Goal: Task Accomplishment & Management: Use online tool/utility

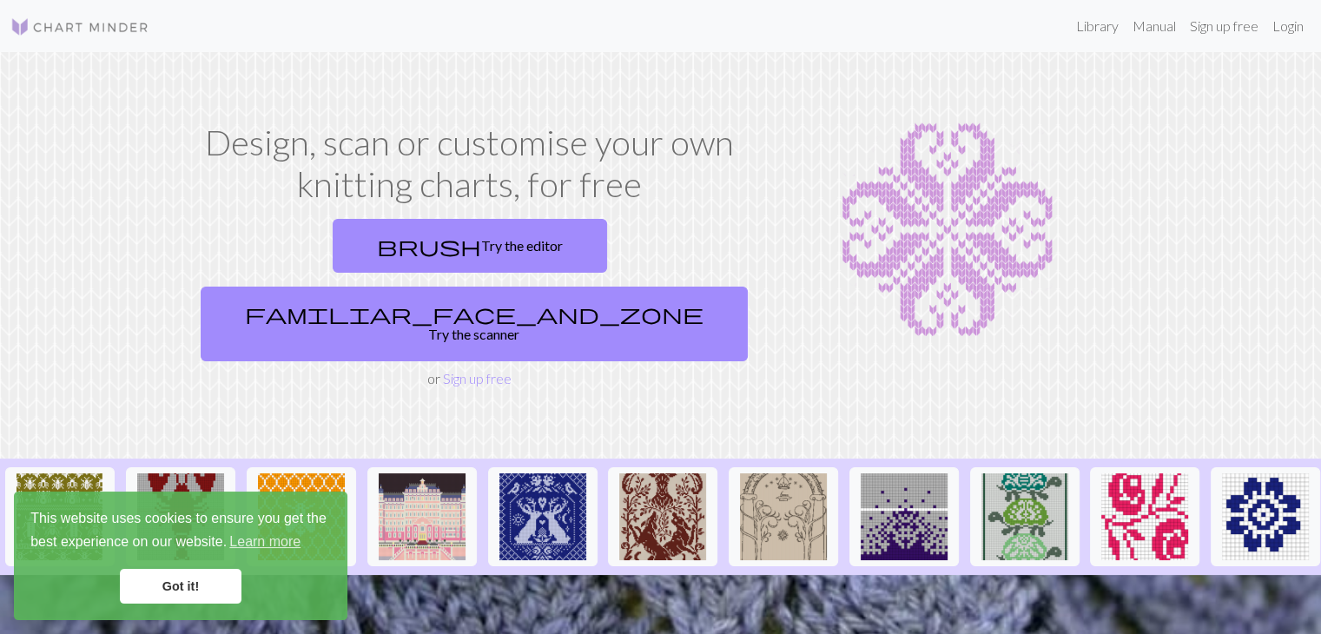
drag, startPoint x: 518, startPoint y: 283, endPoint x: 481, endPoint y: 280, distance: 36.6
click at [512, 283] on div "brush Try the editor familiar_face_and_zone Try the scanner or Sign up free" at bounding box center [470, 300] width 552 height 177
click at [1286, 40] on link "Login" at bounding box center [1287, 26] width 45 height 35
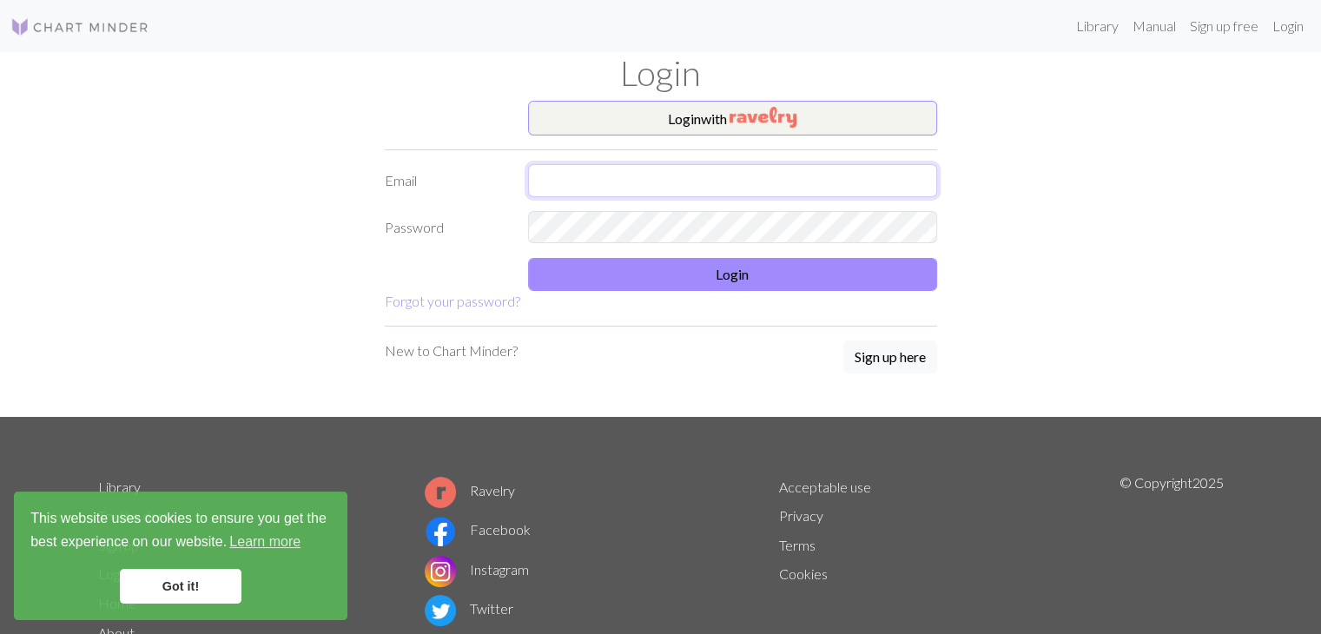
click at [631, 165] on input "text" at bounding box center [732, 180] width 409 height 33
click at [653, 178] on input "text" at bounding box center [732, 180] width 409 height 33
type input "[EMAIL_ADDRESS][DOMAIN_NAME]"
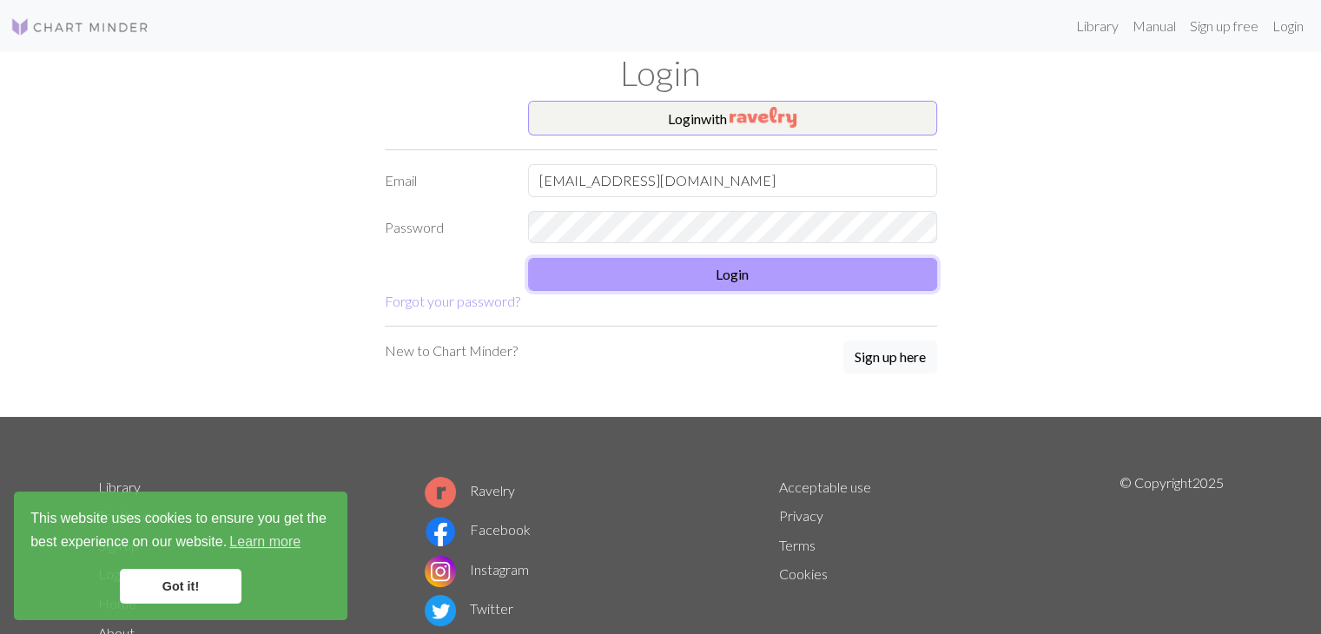
click at [677, 279] on button "Login" at bounding box center [732, 274] width 409 height 33
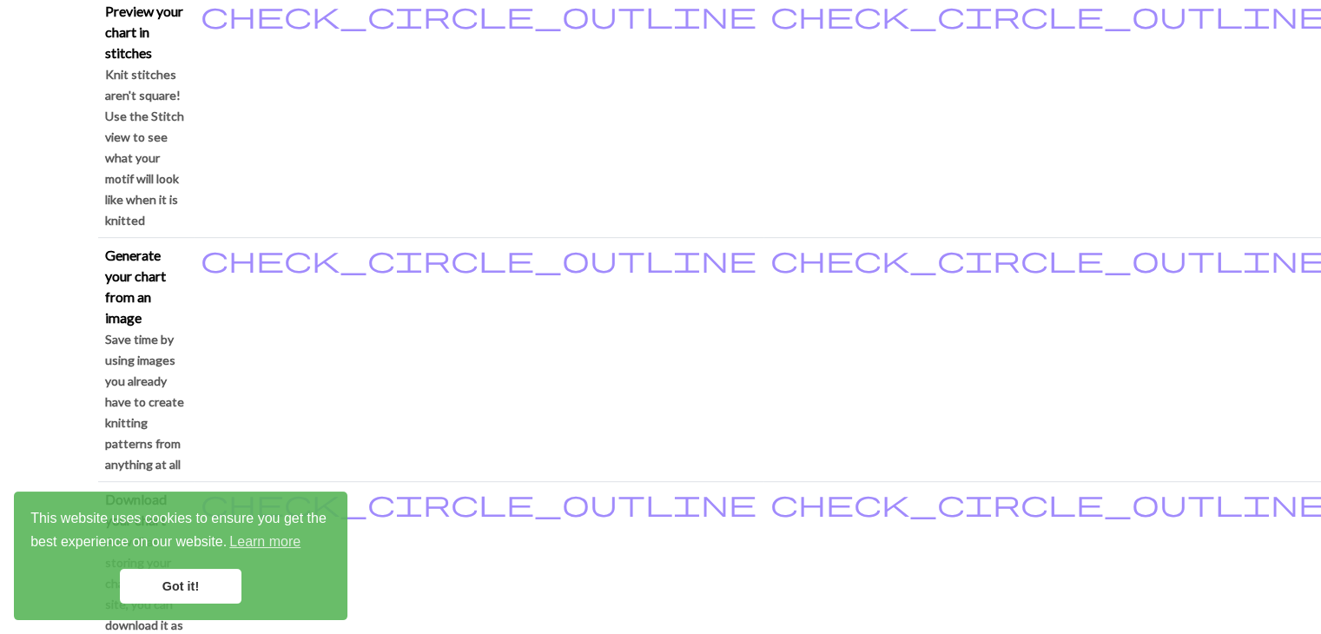
click at [178, 585] on link "Got it!" at bounding box center [181, 586] width 122 height 35
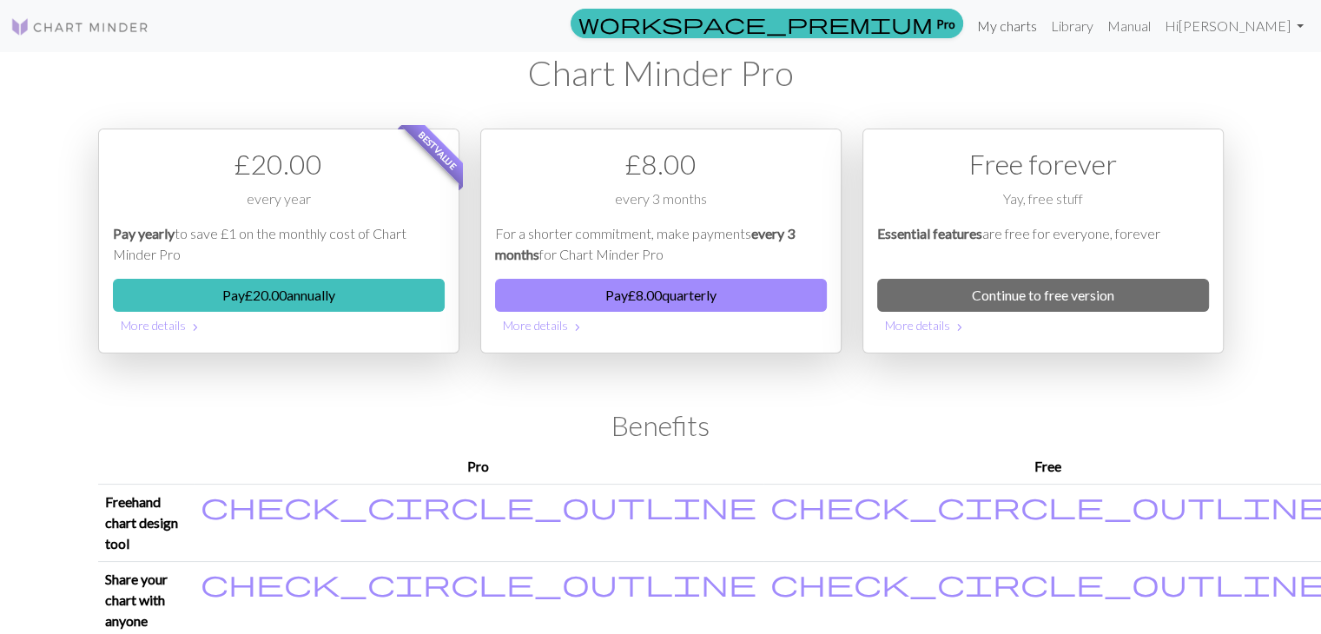
click at [1044, 27] on link "My charts" at bounding box center [1007, 26] width 74 height 35
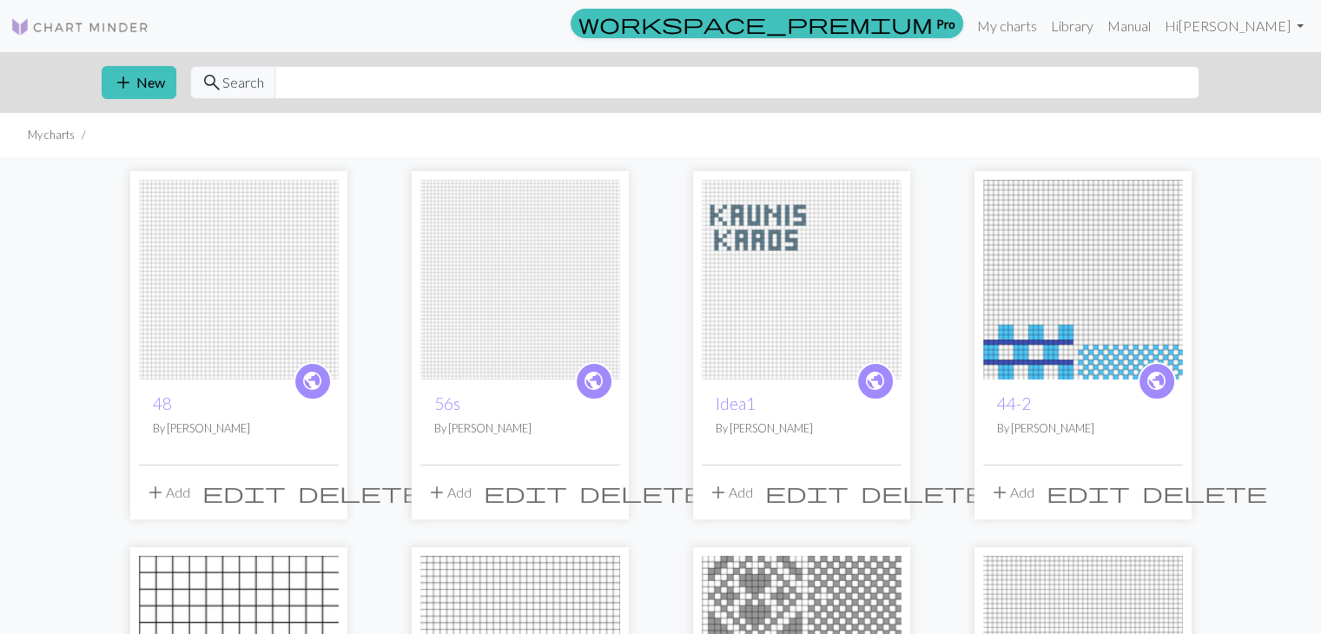
click at [246, 207] on img at bounding box center [239, 280] width 200 height 200
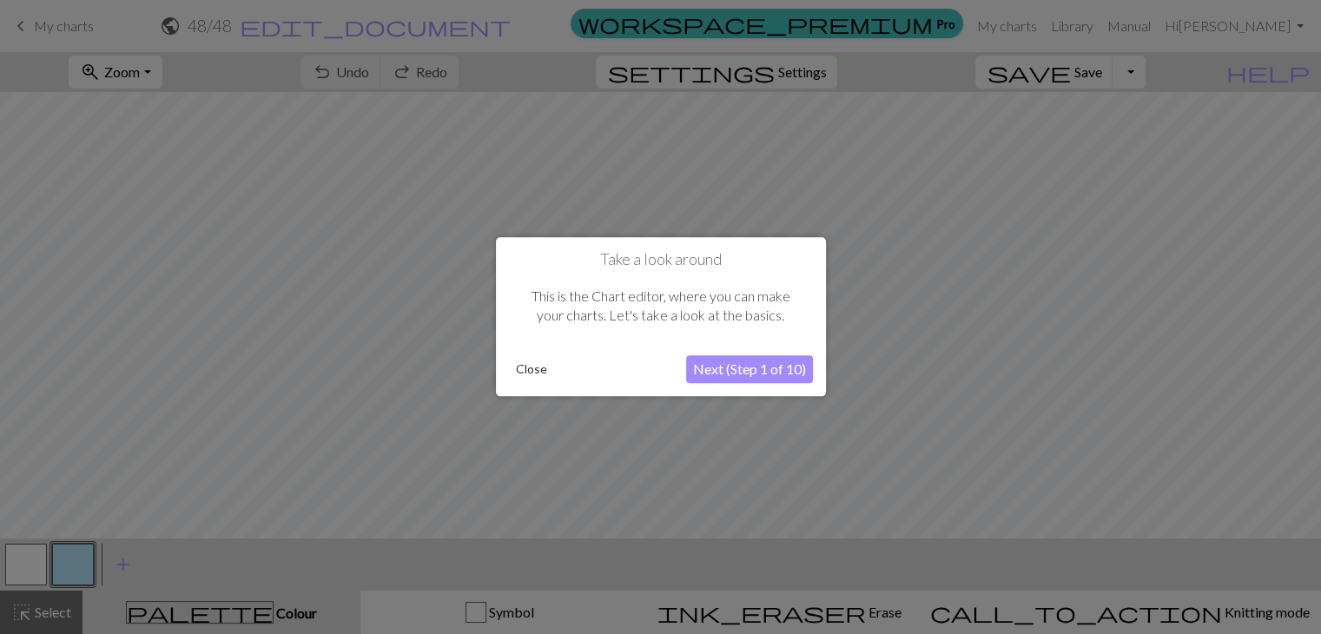
click at [760, 365] on button "Next (Step 1 of 10)" at bounding box center [749, 370] width 127 height 28
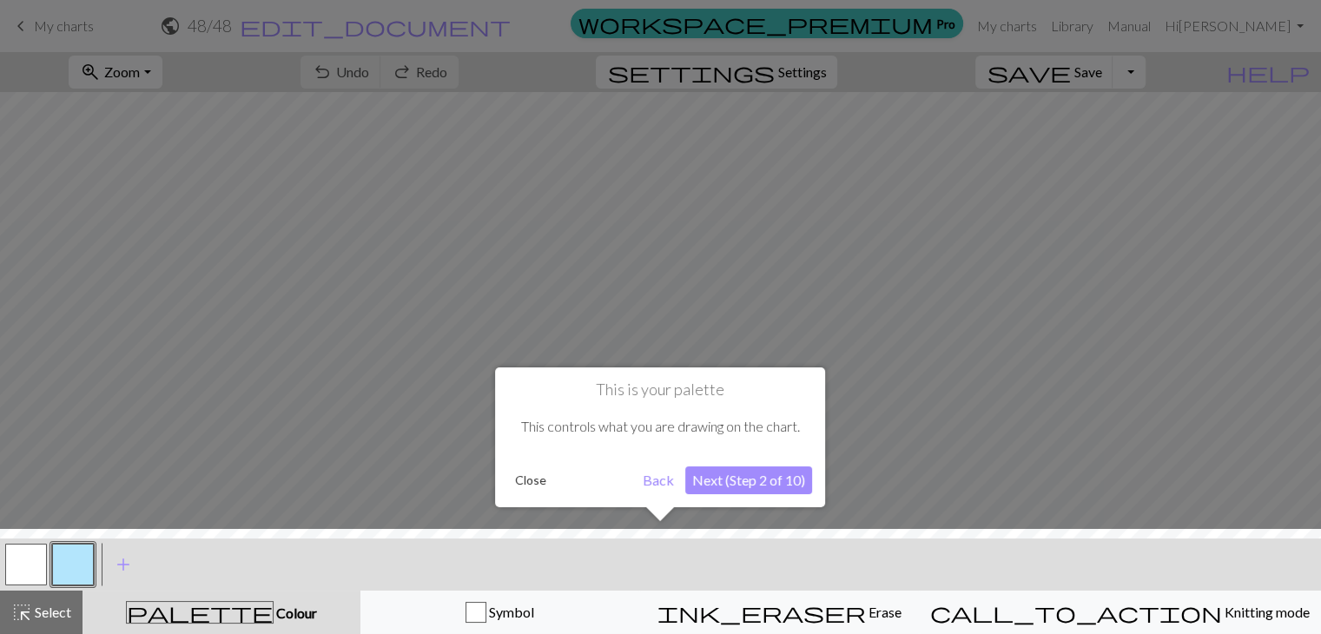
click at [532, 491] on button "Close" at bounding box center [530, 480] width 45 height 26
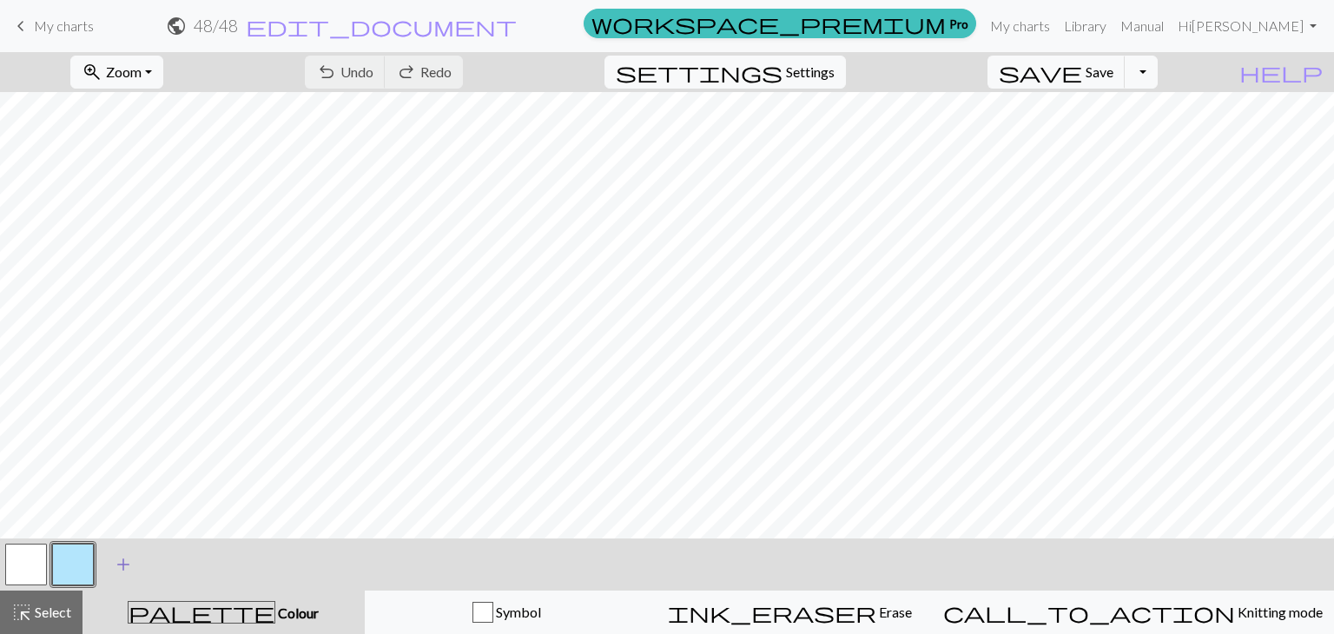
click at [120, 570] on span "add" at bounding box center [123, 564] width 21 height 24
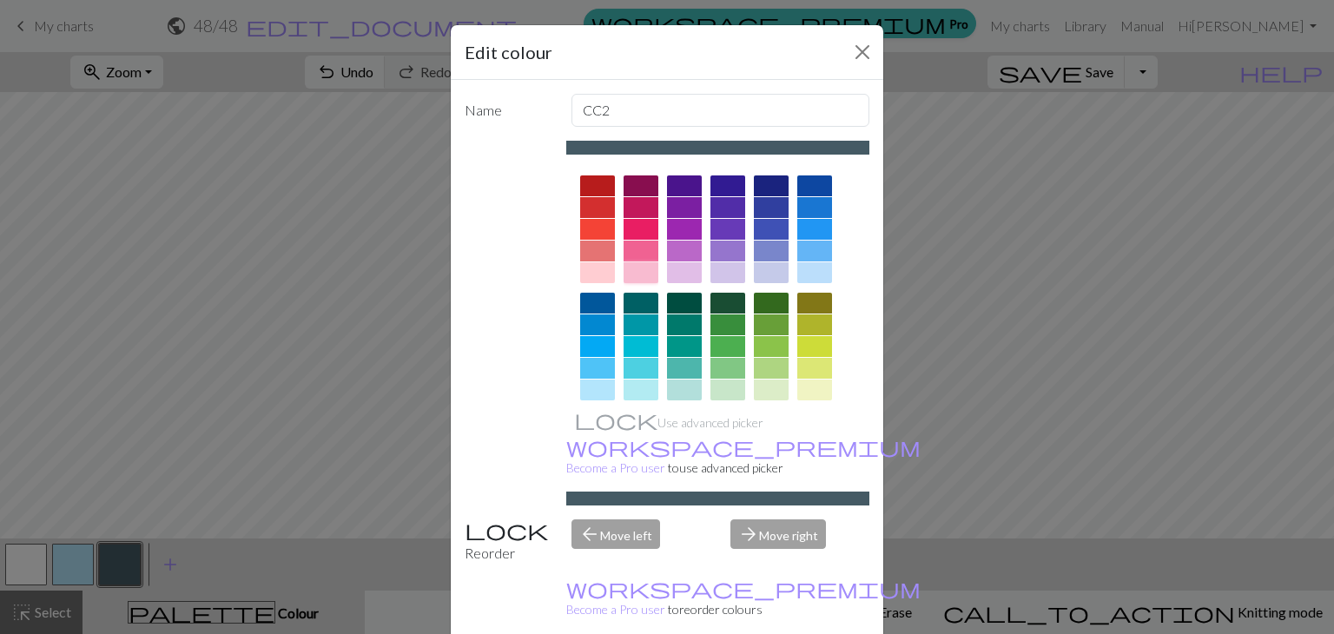
click at [628, 275] on div at bounding box center [641, 272] width 35 height 21
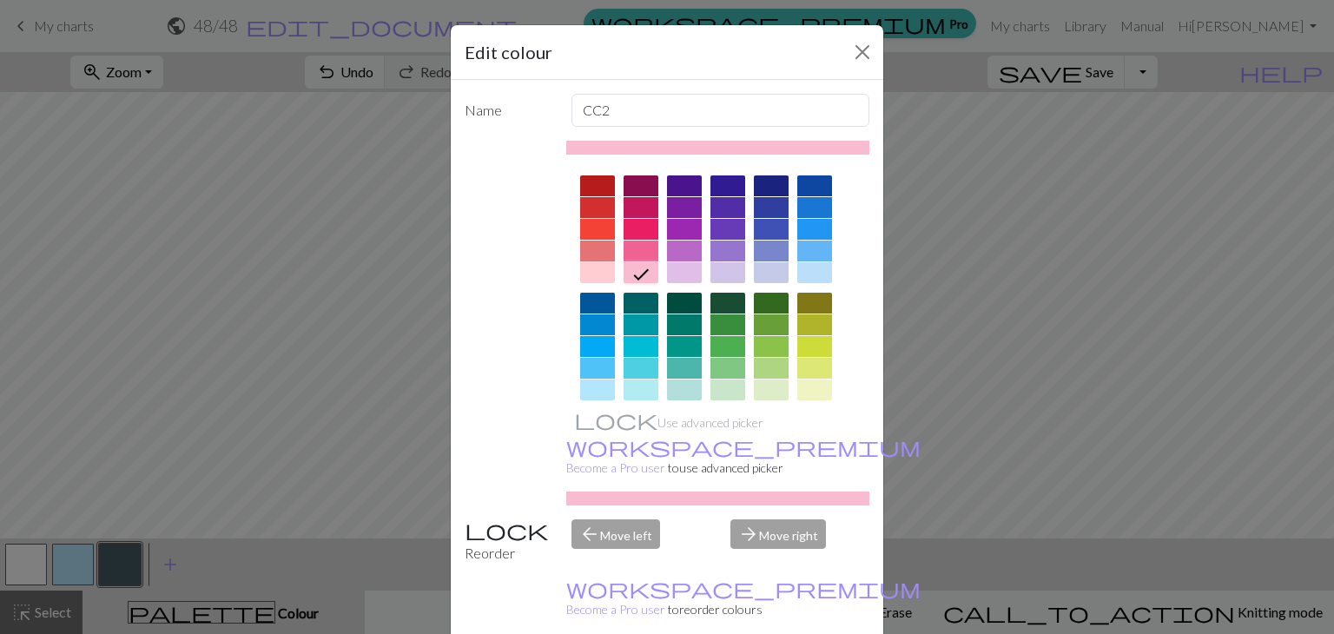
drag, startPoint x: 766, startPoint y: 611, endPoint x: 776, endPoint y: 611, distance: 9.6
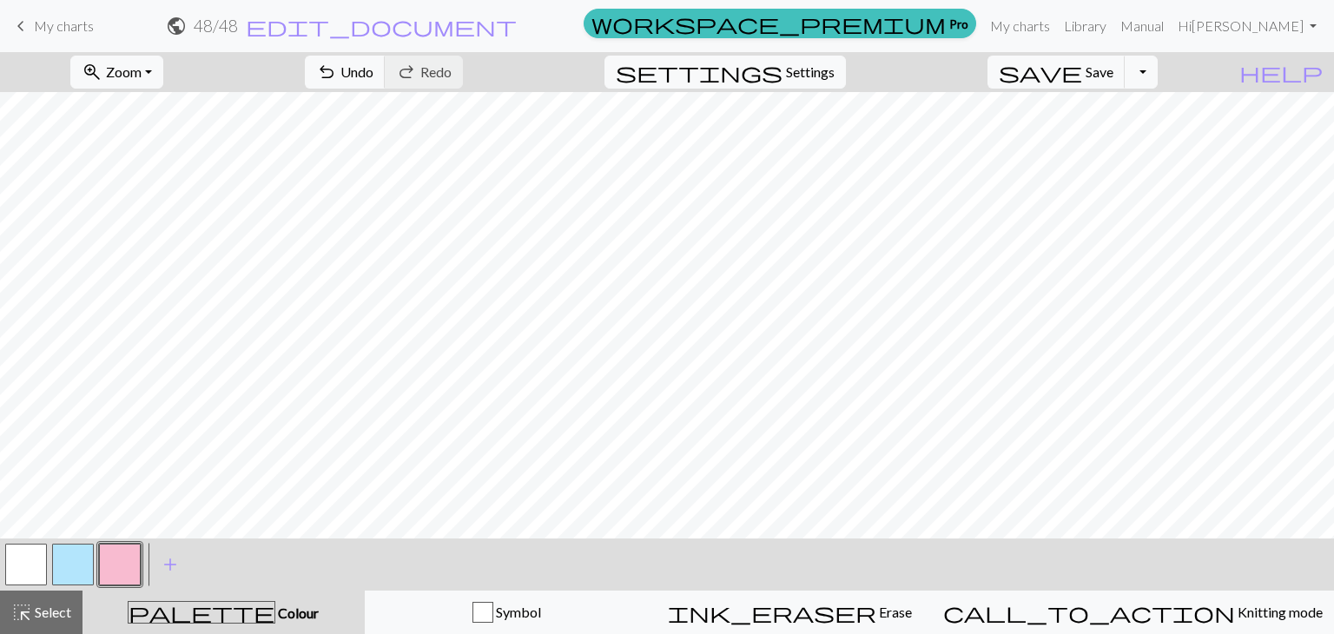
click at [76, 571] on button "button" at bounding box center [73, 565] width 42 height 42
click at [373, 70] on span "Undo" at bounding box center [356, 71] width 33 height 17
click at [337, 70] on span "undo" at bounding box center [326, 72] width 21 height 24
click at [417, 75] on span "redo" at bounding box center [406, 72] width 21 height 24
click at [373, 70] on span "Undo" at bounding box center [356, 71] width 33 height 17
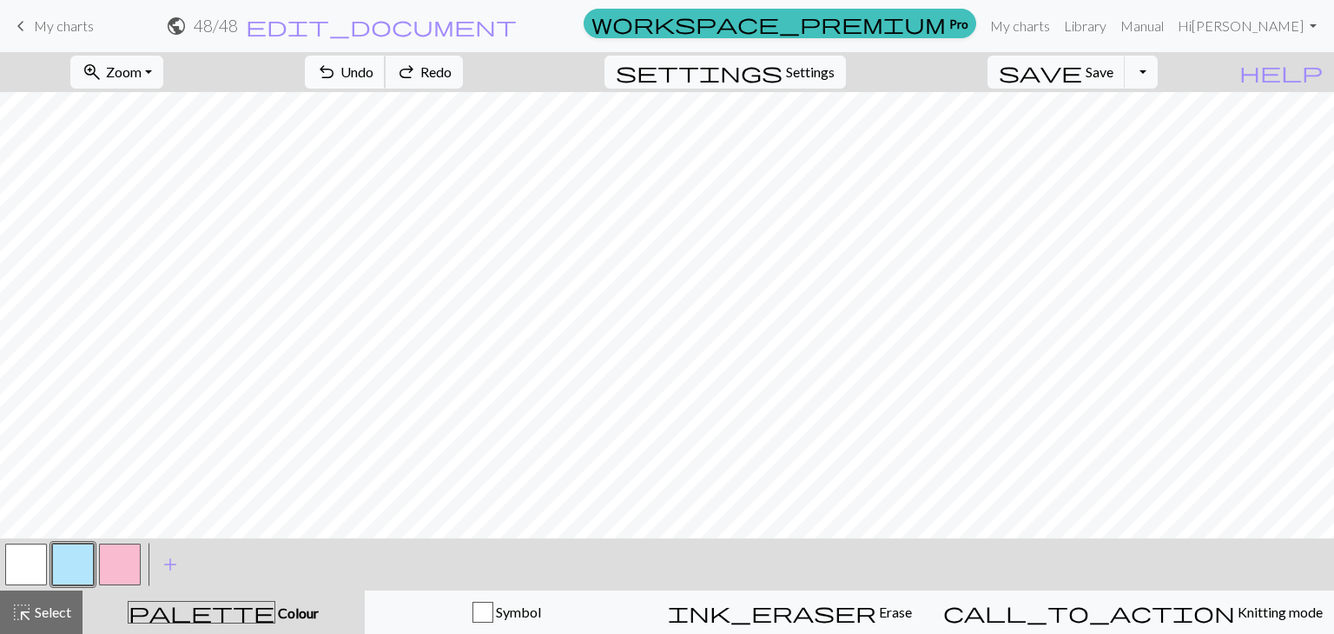
click at [373, 70] on span "Undo" at bounding box center [356, 71] width 33 height 17
click at [114, 549] on button "button" at bounding box center [120, 565] width 42 height 42
click at [76, 555] on button "button" at bounding box center [73, 565] width 42 height 42
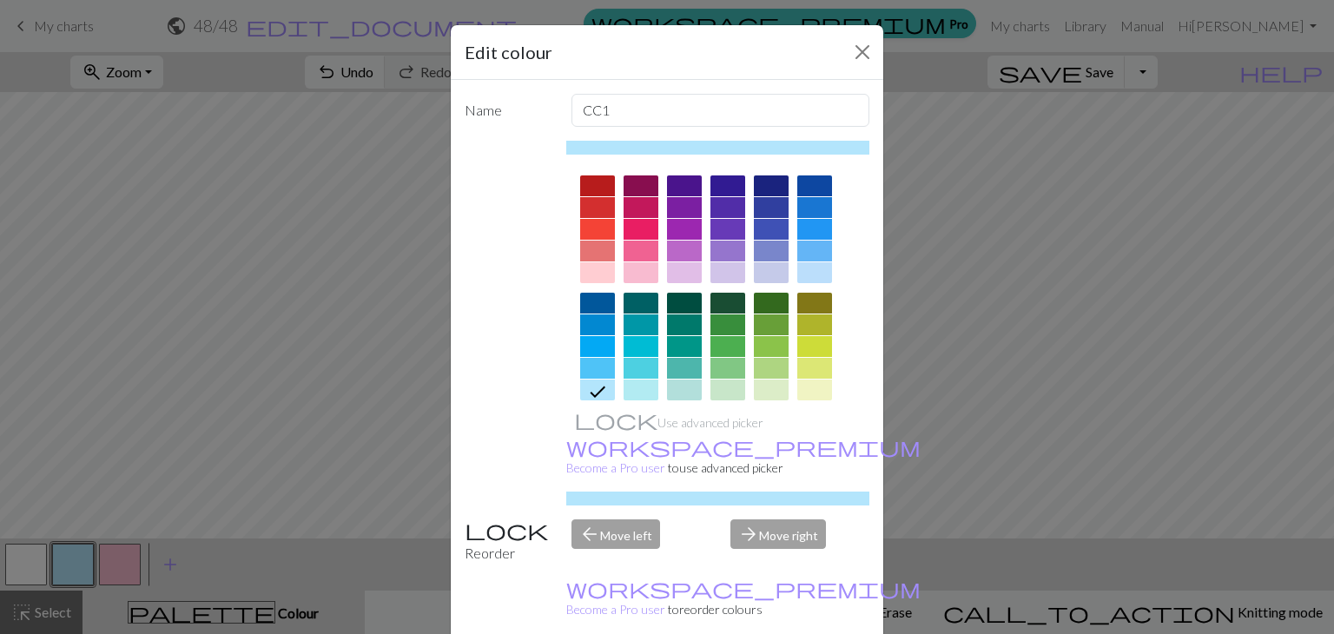
click at [676, 392] on div at bounding box center [684, 390] width 35 height 21
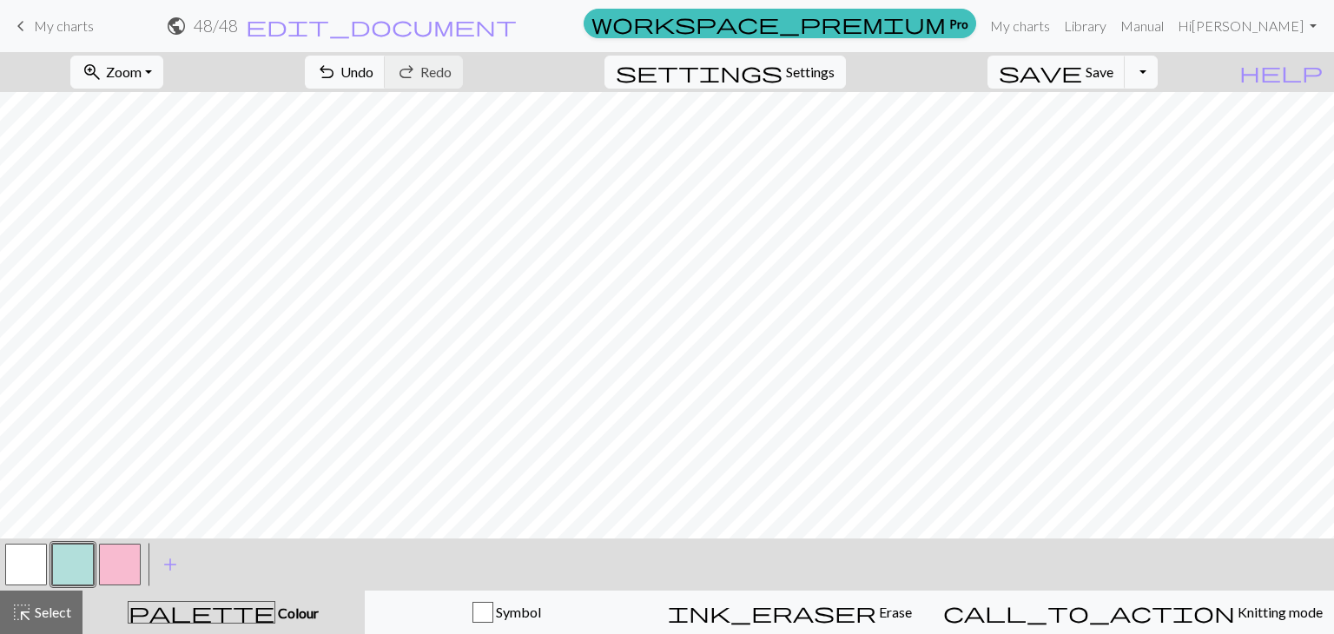
click at [129, 566] on button "button" at bounding box center [120, 565] width 42 height 42
click at [83, 562] on button "button" at bounding box center [73, 565] width 42 height 42
click at [35, 558] on button "button" at bounding box center [26, 565] width 42 height 42
drag, startPoint x: 98, startPoint y: 560, endPoint x: 111, endPoint y: 551, distance: 16.2
click at [100, 558] on button "button" at bounding box center [120, 565] width 42 height 42
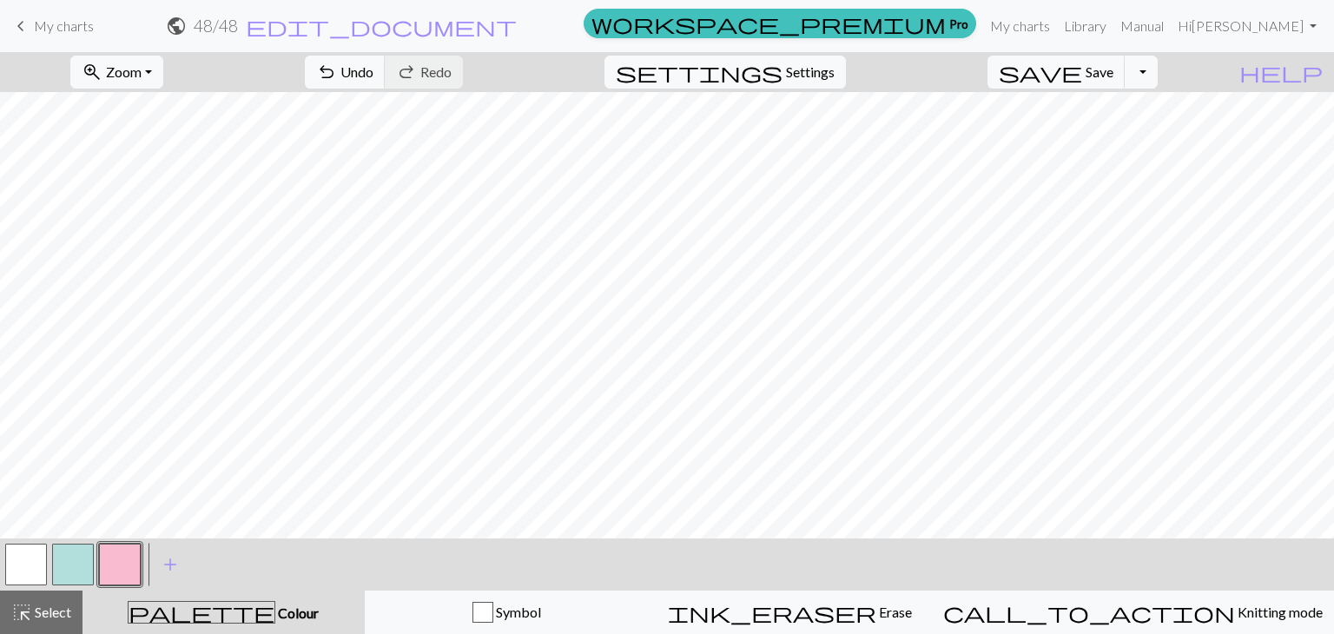
click at [63, 552] on button "button" at bounding box center [73, 565] width 42 height 42
drag, startPoint x: 108, startPoint y: 564, endPoint x: 122, endPoint y: 529, distance: 37.7
click at [109, 565] on button "button" at bounding box center [120, 565] width 42 height 42
click at [64, 557] on button "button" at bounding box center [73, 565] width 42 height 42
drag, startPoint x: 29, startPoint y: 564, endPoint x: 40, endPoint y: 552, distance: 16.0
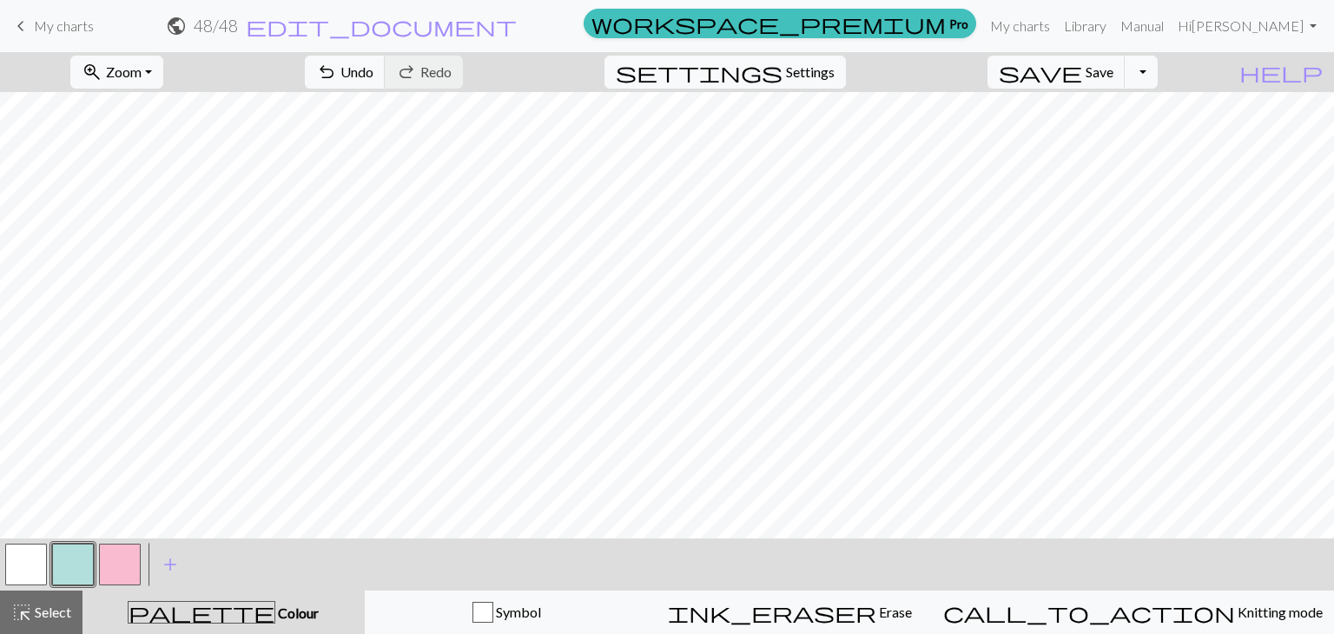
click at [32, 558] on button "button" at bounding box center [26, 565] width 42 height 42
click at [52, 557] on button "button" at bounding box center [73, 565] width 42 height 42
drag, startPoint x: 47, startPoint y: 559, endPoint x: 84, endPoint y: 533, distance: 45.5
click at [47, 557] on div at bounding box center [26, 564] width 47 height 47
drag, startPoint x: 17, startPoint y: 578, endPoint x: 66, endPoint y: 531, distance: 68.2
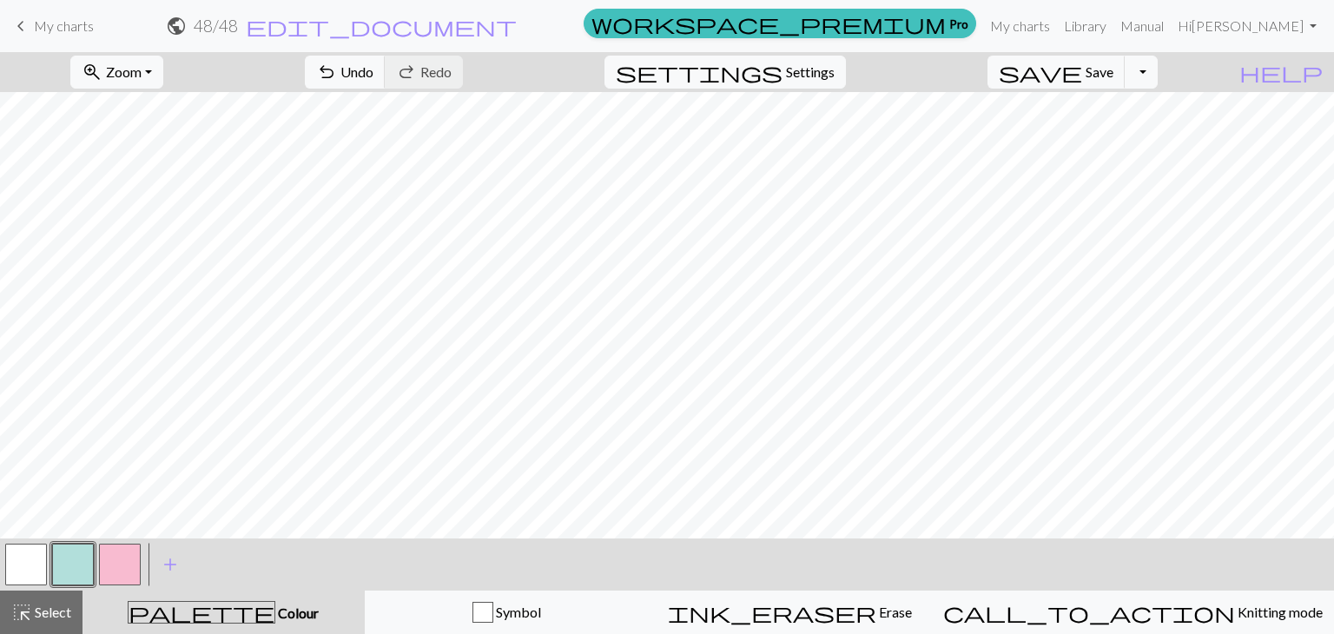
click at [20, 571] on button "button" at bounding box center [26, 565] width 42 height 42
click at [69, 553] on button "button" at bounding box center [73, 565] width 42 height 42
click at [80, 565] on button "button" at bounding box center [73, 565] width 42 height 42
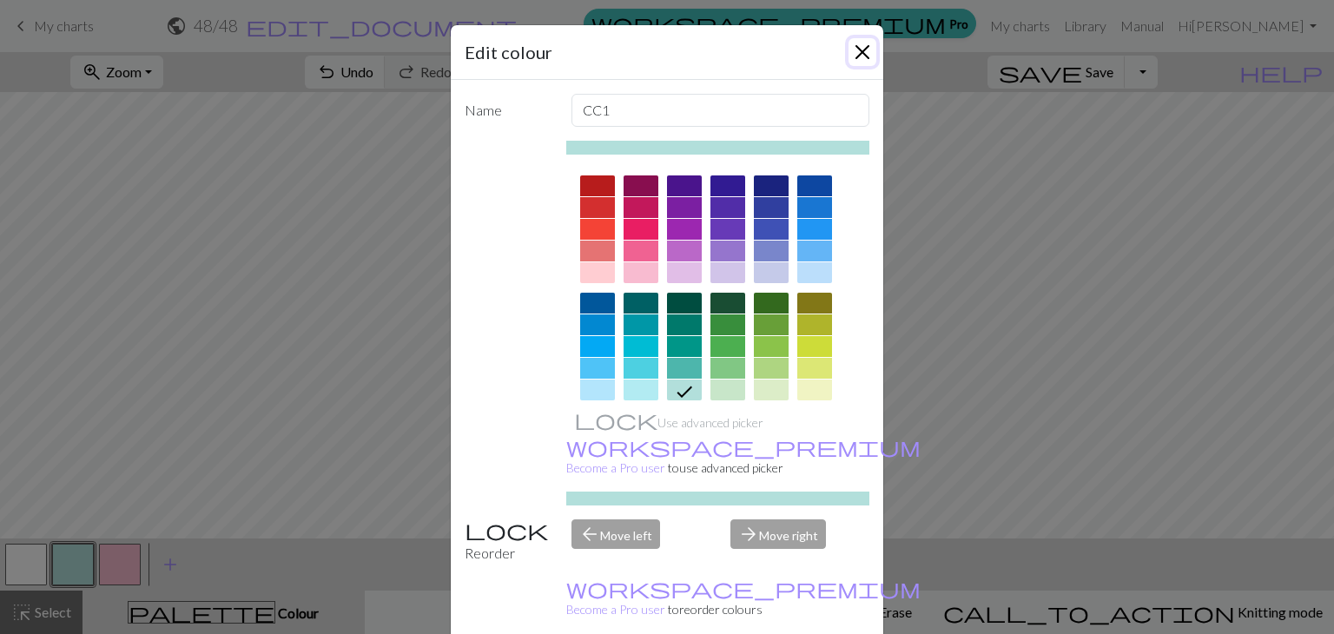
click at [849, 42] on button "Close" at bounding box center [863, 52] width 28 height 28
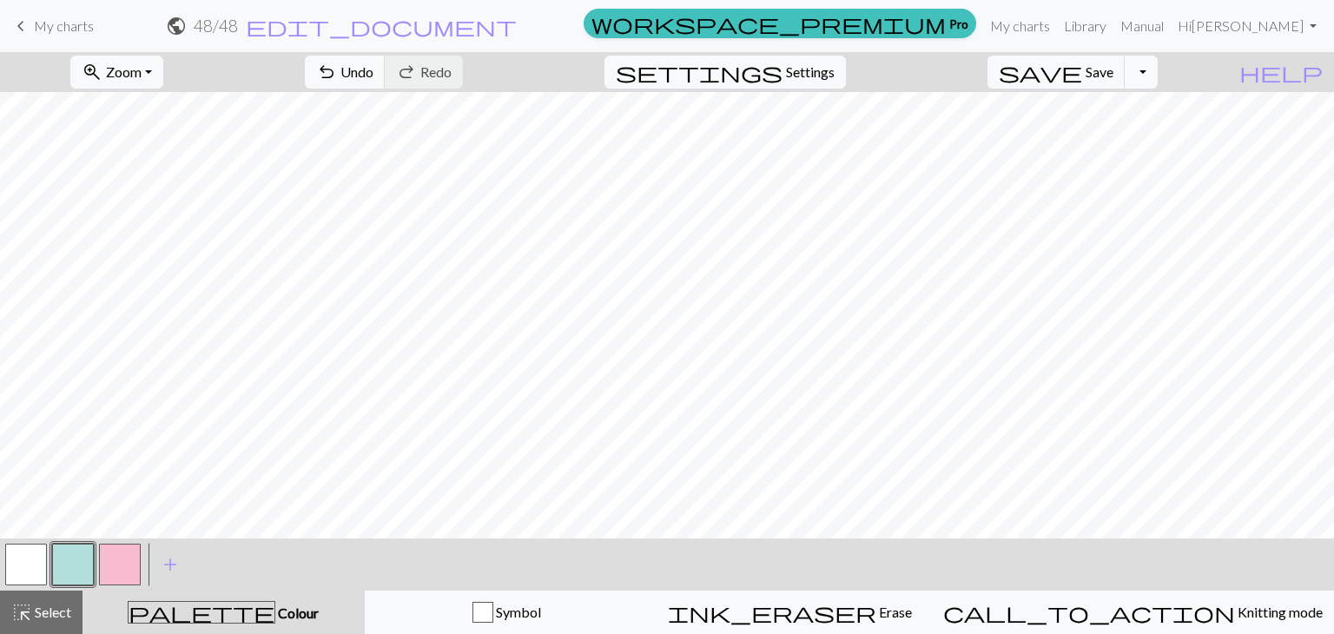
click at [7, 564] on button "button" at bounding box center [26, 565] width 42 height 42
drag, startPoint x: 53, startPoint y: 562, endPoint x: 137, endPoint y: 532, distance: 89.3
click at [55, 560] on button "button" at bounding box center [73, 565] width 42 height 42
drag, startPoint x: 47, startPoint y: 562, endPoint x: 20, endPoint y: 564, distance: 27.0
click at [38, 564] on div at bounding box center [26, 564] width 47 height 47
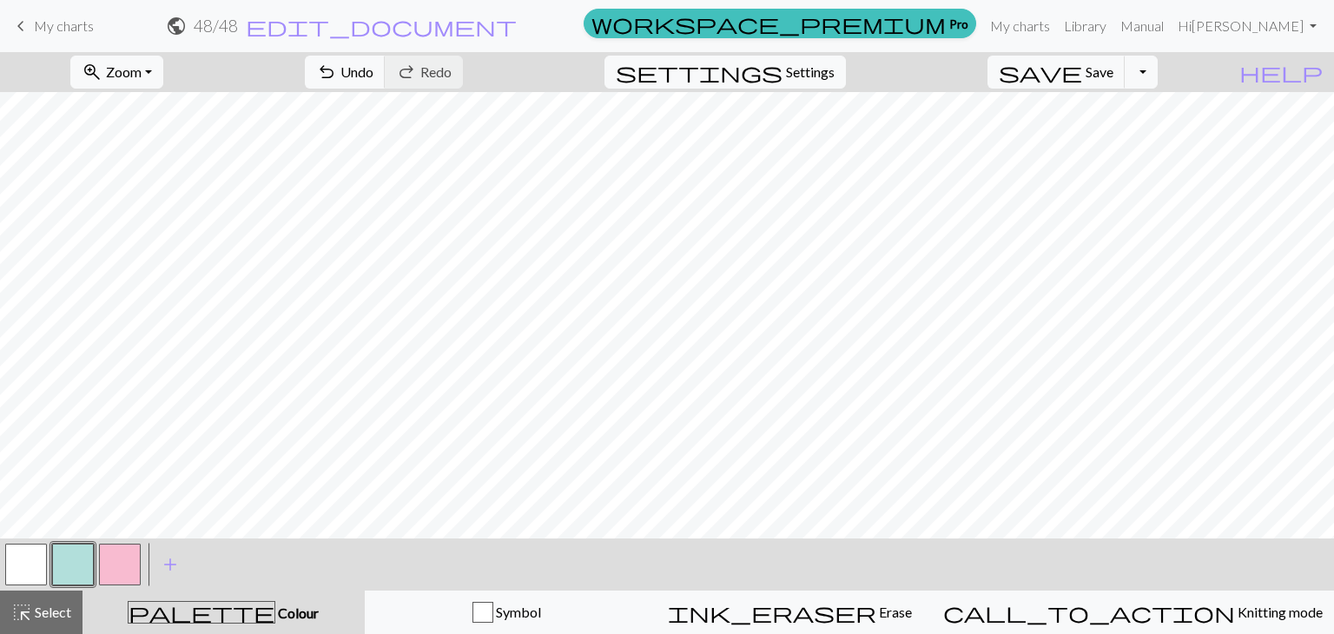
click at [20, 564] on button "button" at bounding box center [26, 565] width 42 height 42
click at [81, 568] on button "button" at bounding box center [73, 565] width 42 height 42
drag, startPoint x: 7, startPoint y: 564, endPoint x: 76, endPoint y: 529, distance: 77.7
click at [8, 564] on button "button" at bounding box center [26, 565] width 42 height 42
drag, startPoint x: 81, startPoint y: 565, endPoint x: 81, endPoint y: 541, distance: 24.3
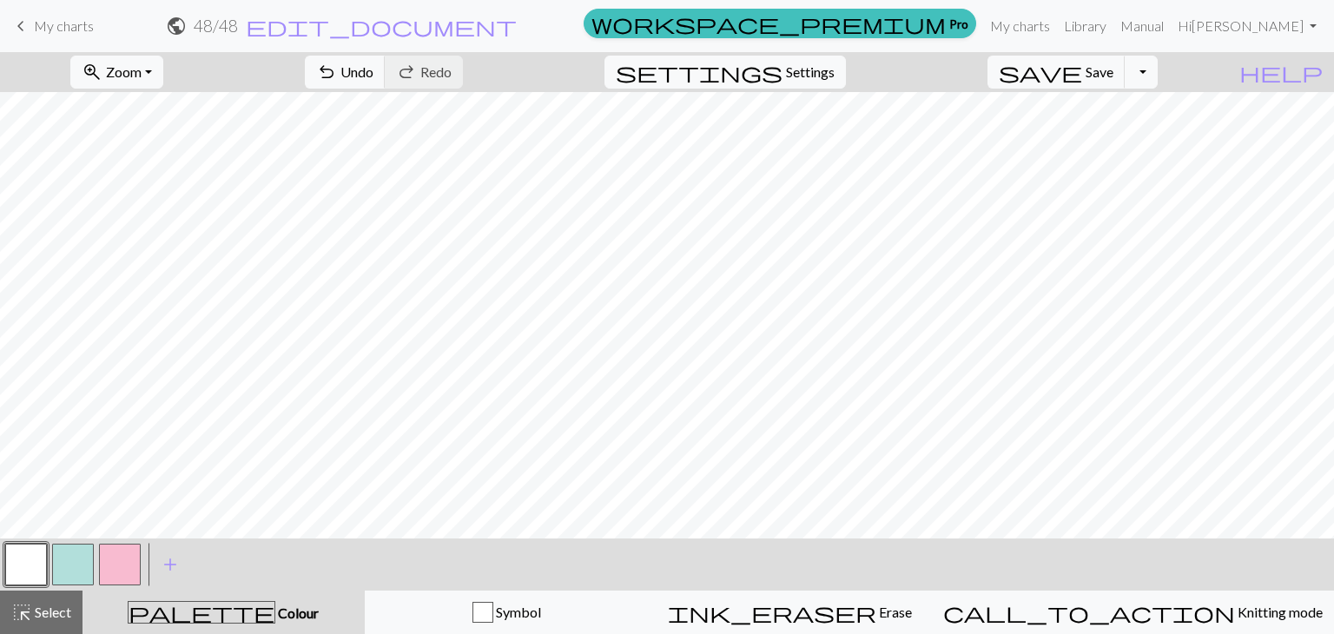
click at [81, 561] on button "button" at bounding box center [73, 565] width 42 height 42
click at [12, 570] on button "button" at bounding box center [26, 565] width 42 height 42
drag, startPoint x: 77, startPoint y: 552, endPoint x: 75, endPoint y: 534, distance: 18.4
click at [76, 552] on button "button" at bounding box center [73, 565] width 42 height 42
click at [21, 560] on button "button" at bounding box center [26, 565] width 42 height 42
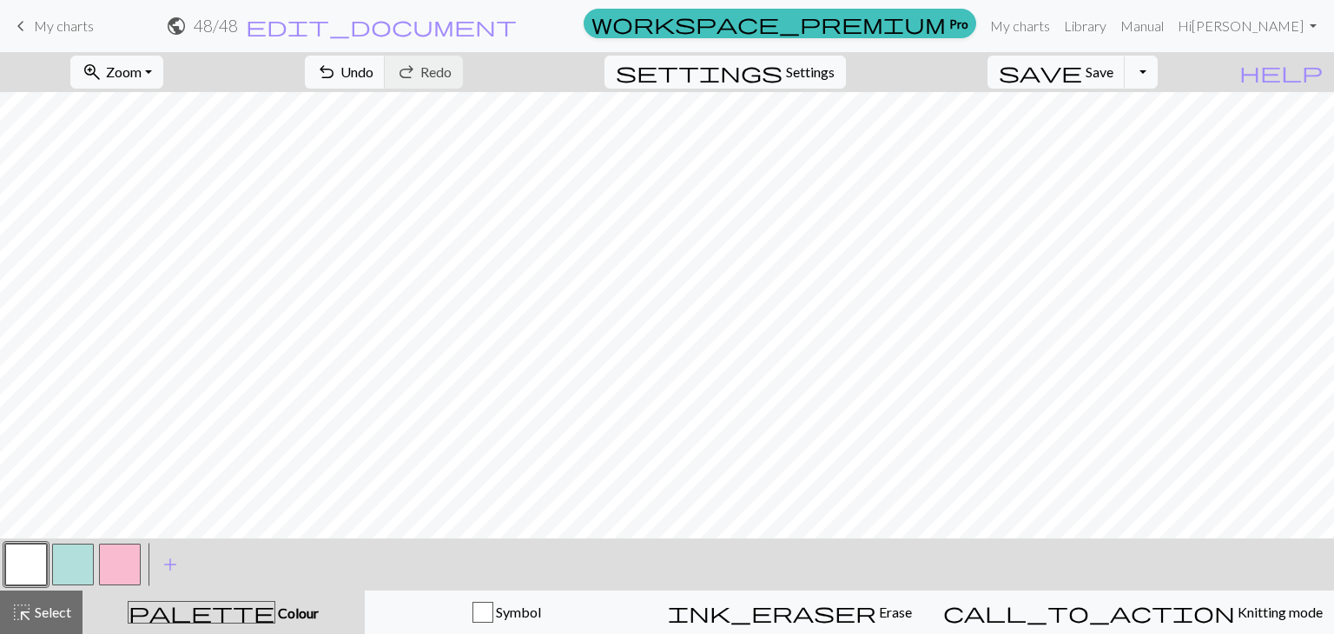
click at [118, 566] on button "button" at bounding box center [120, 565] width 42 height 42
click at [76, 560] on button "button" at bounding box center [73, 565] width 42 height 42
click at [32, 560] on button "button" at bounding box center [26, 565] width 42 height 42
click at [69, 570] on button "button" at bounding box center [73, 565] width 42 height 42
click at [103, 563] on button "button" at bounding box center [120, 565] width 42 height 42
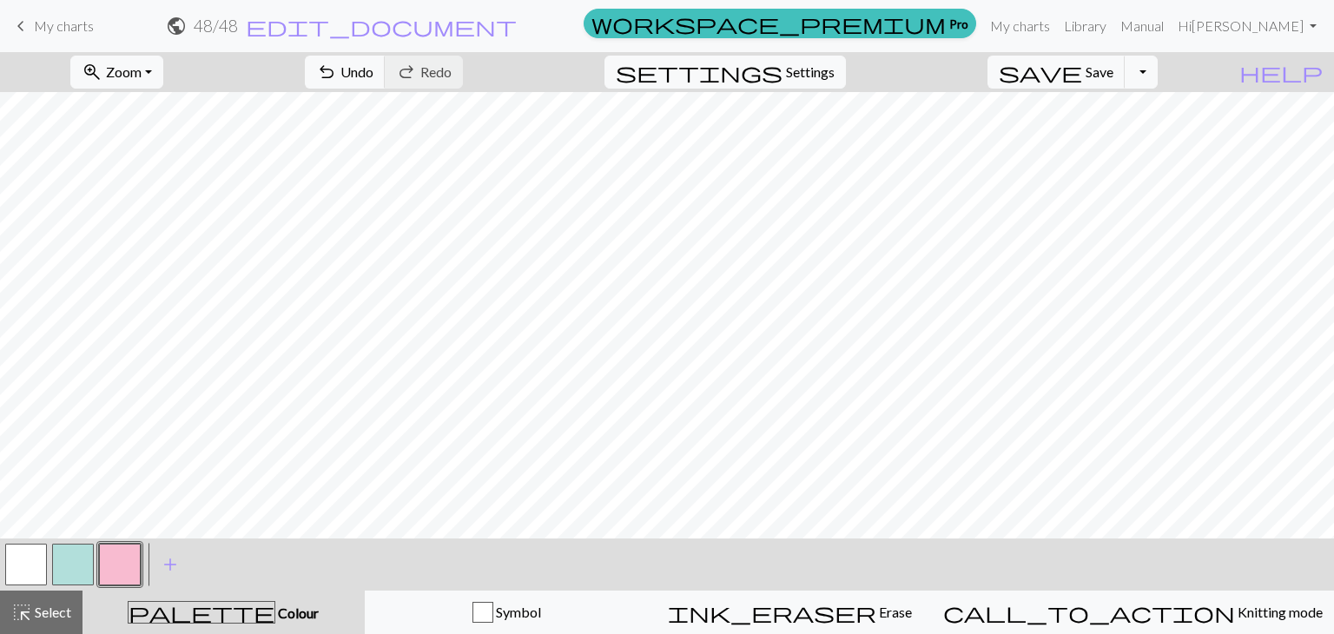
click at [56, 565] on button "button" at bounding box center [73, 565] width 42 height 42
click at [337, 63] on span "undo" at bounding box center [326, 72] width 21 height 24
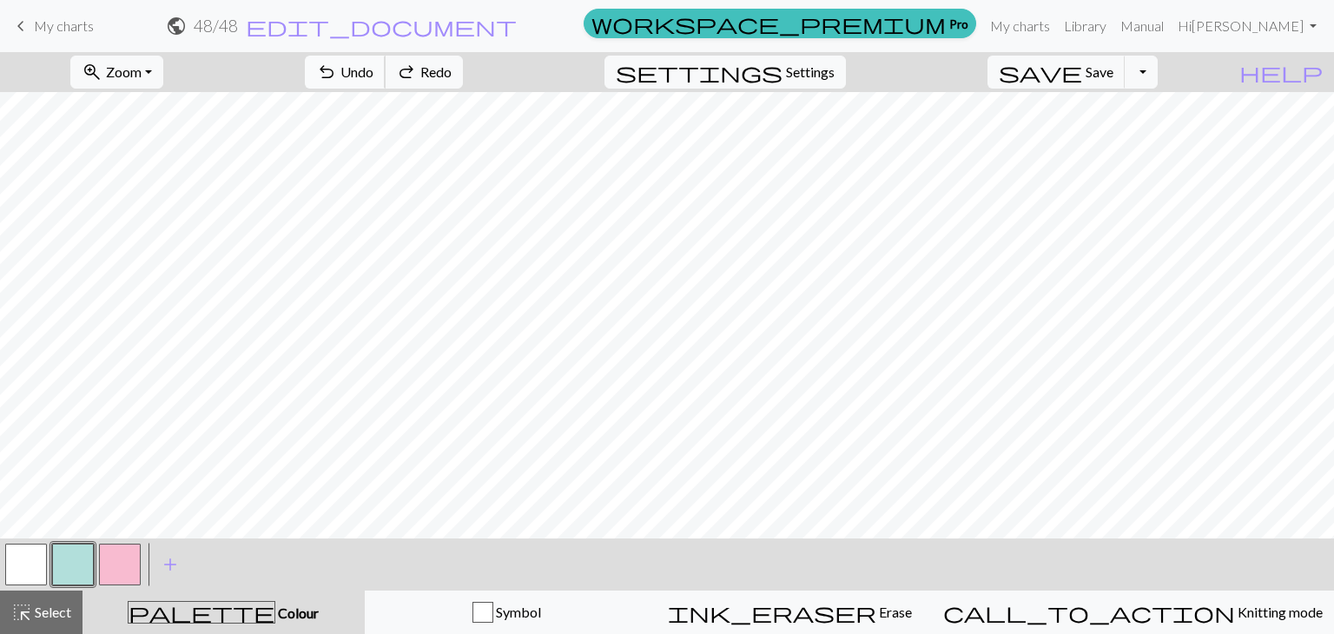
click at [337, 63] on span "undo" at bounding box center [326, 72] width 21 height 24
